Goal: Browse casually: Explore the website without a specific task or goal

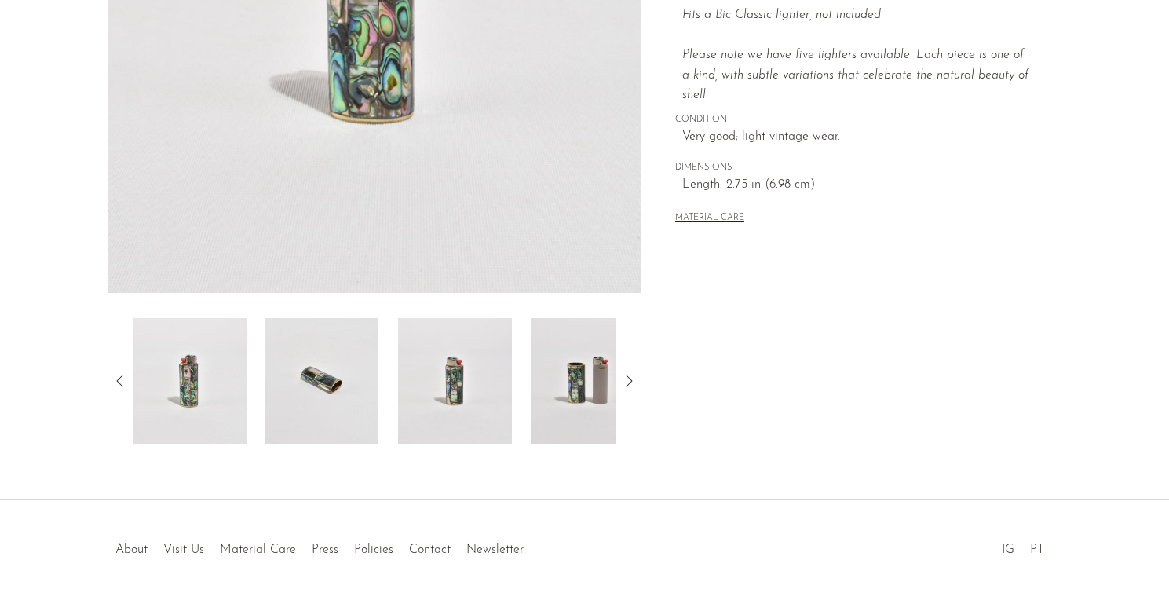
scroll to position [382, 0]
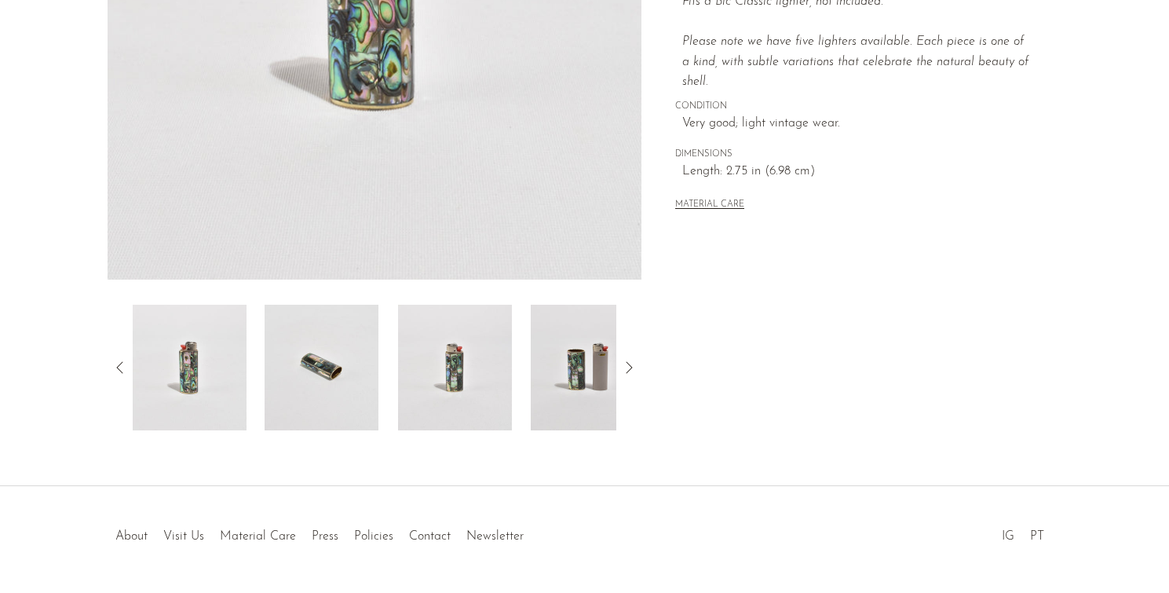
click at [300, 369] on img at bounding box center [322, 368] width 114 height 126
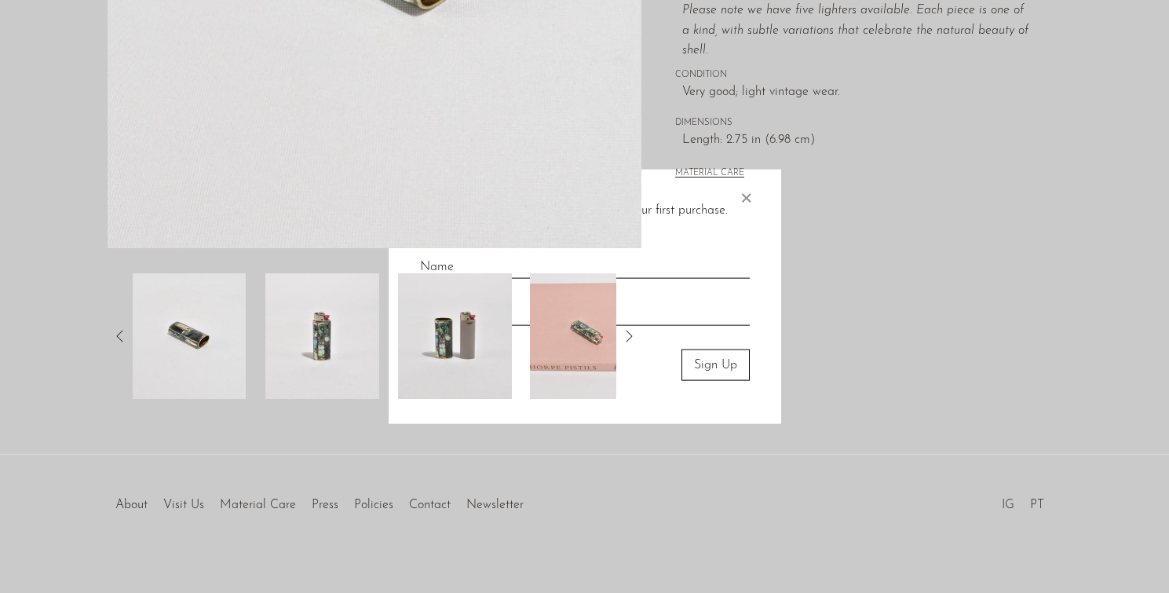
scroll to position [429, 0]
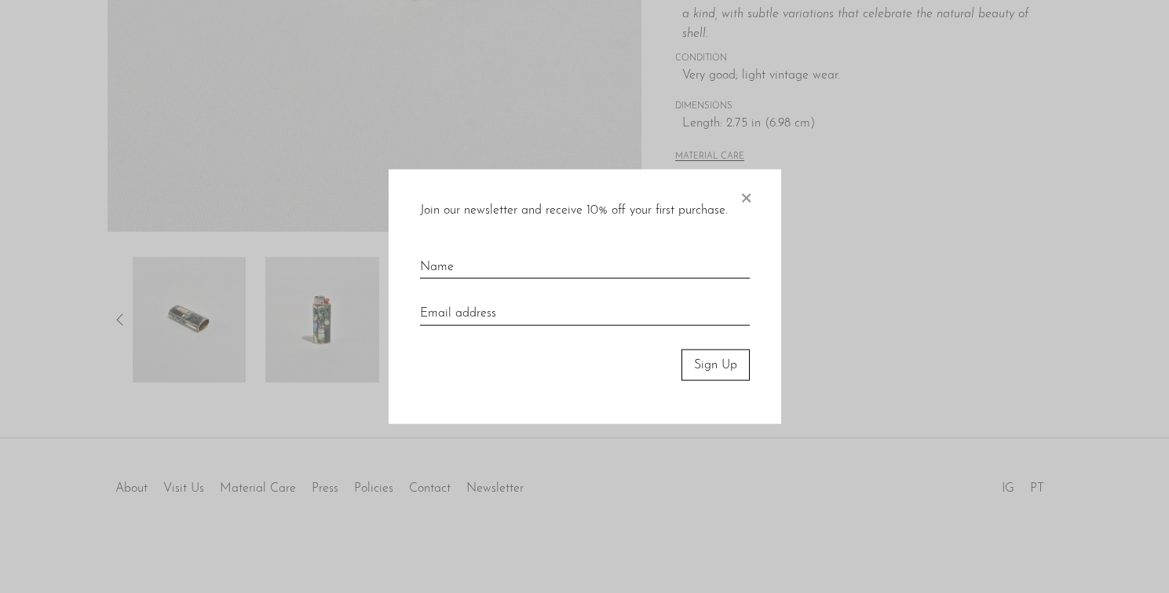
click at [746, 203] on span "×" at bounding box center [746, 194] width 16 height 50
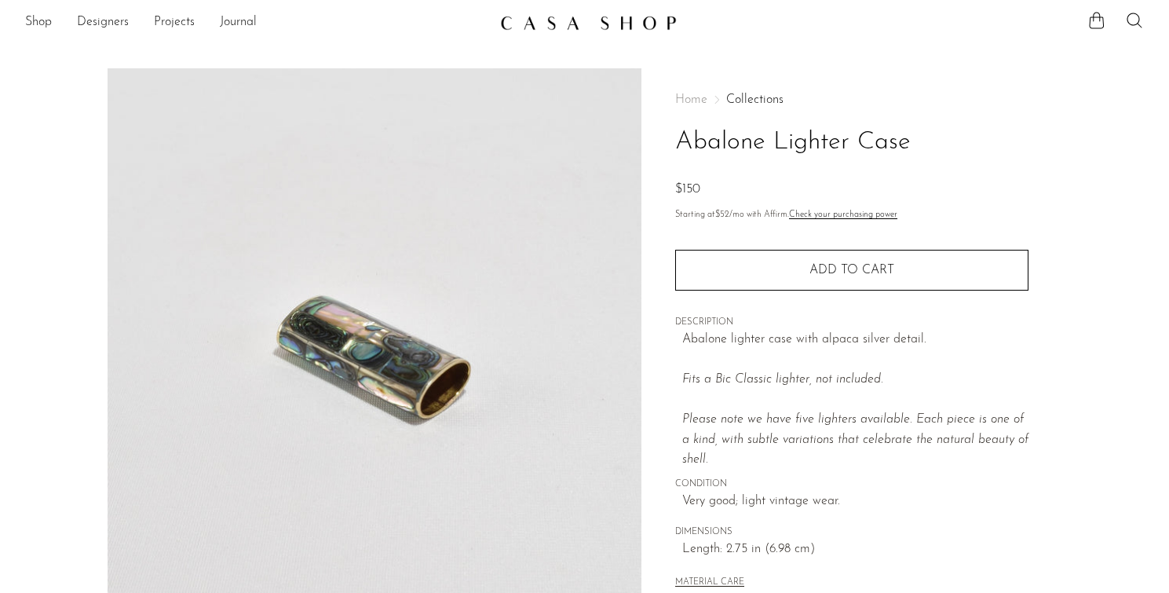
scroll to position [0, 0]
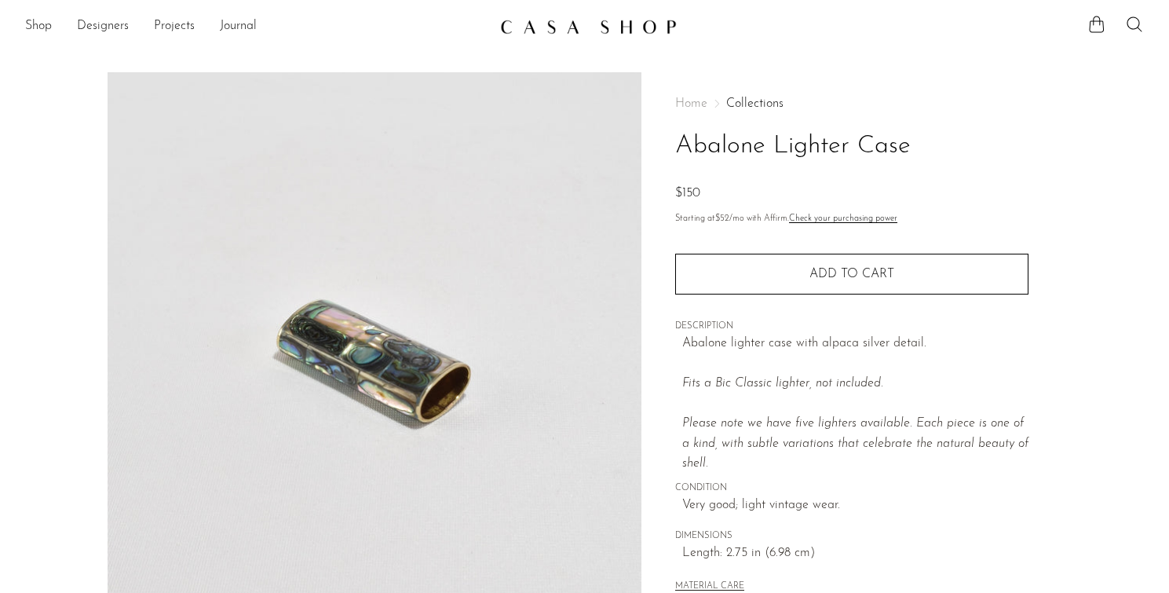
click at [524, 36] on link at bounding box center [585, 27] width 170 height 28
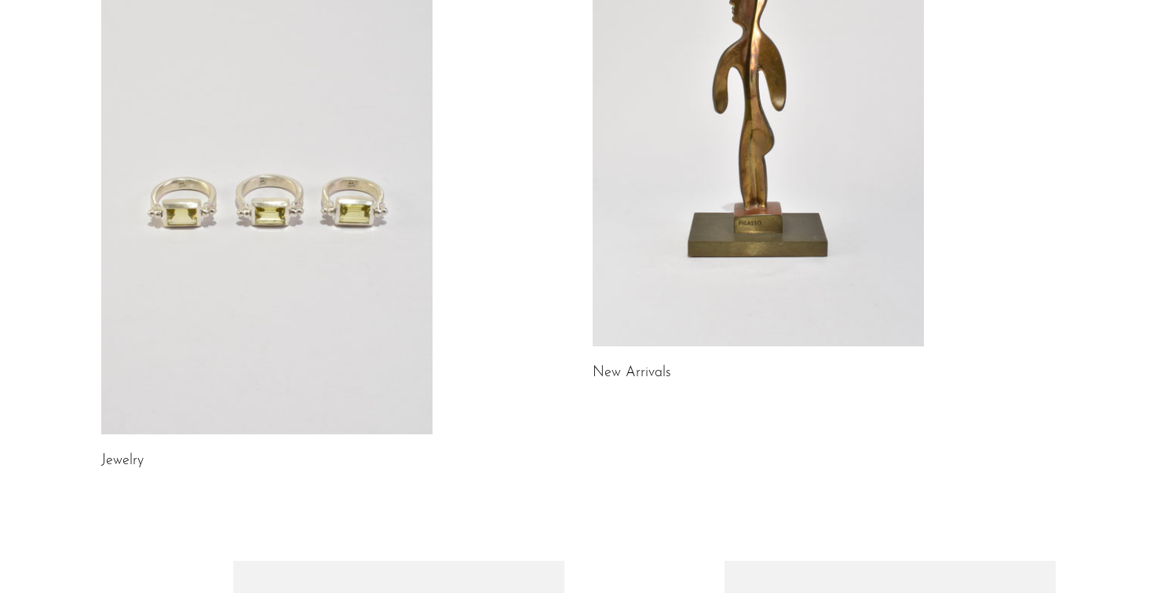
scroll to position [239, 0]
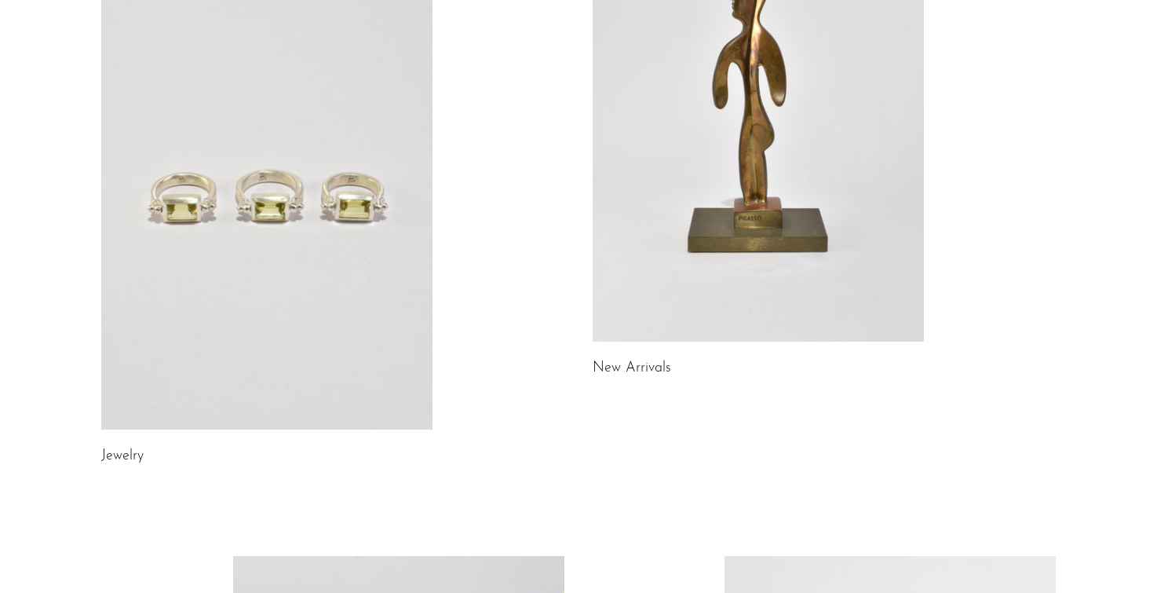
click at [307, 169] on link at bounding box center [266, 197] width 331 height 464
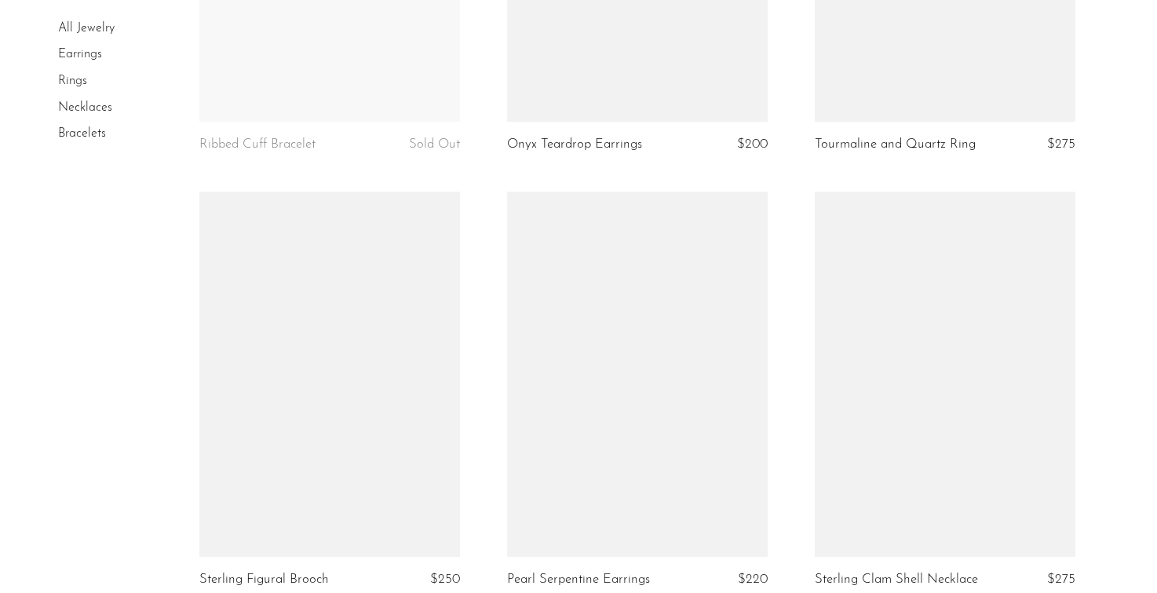
scroll to position [4772, 0]
